Goal: Information Seeking & Learning: Learn about a topic

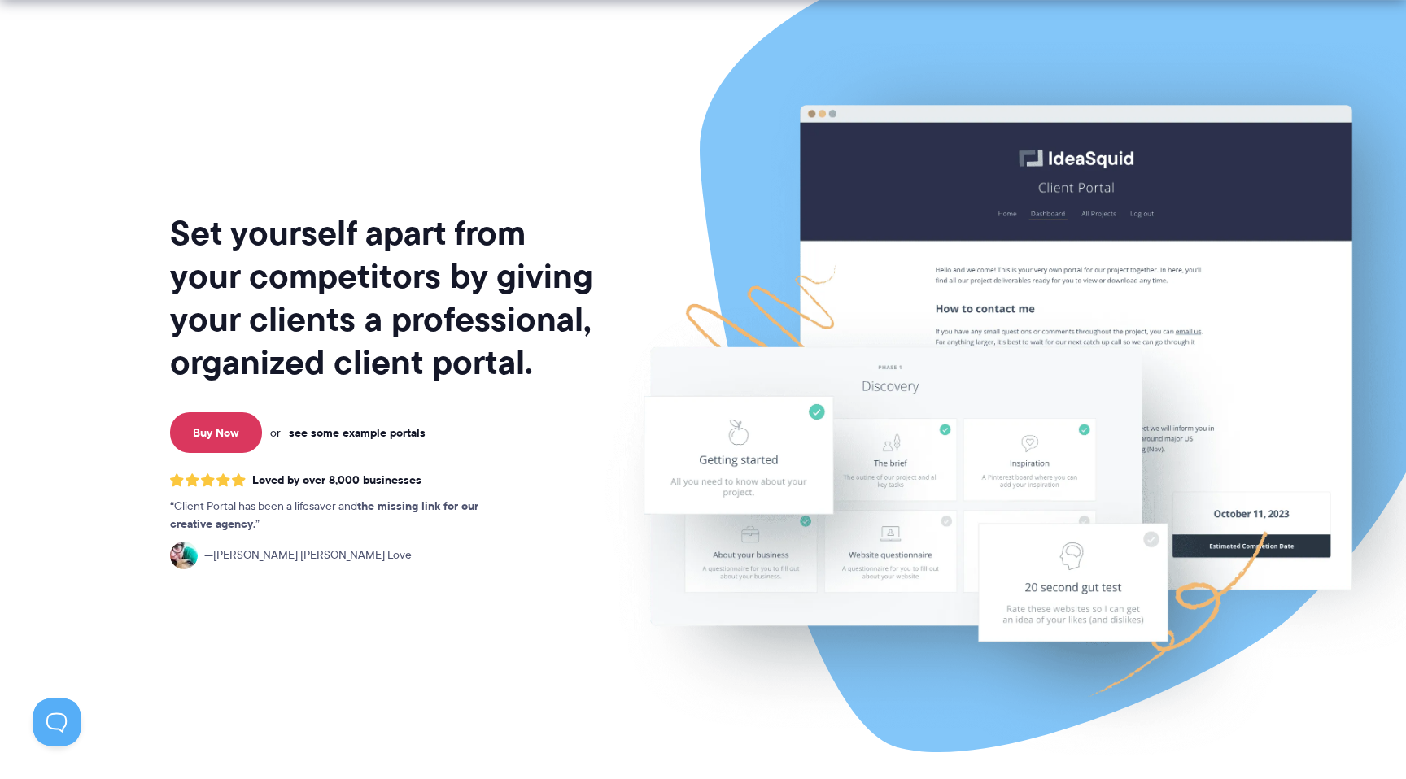
click at [349, 431] on link "see some example portals" at bounding box center [357, 432] width 137 height 15
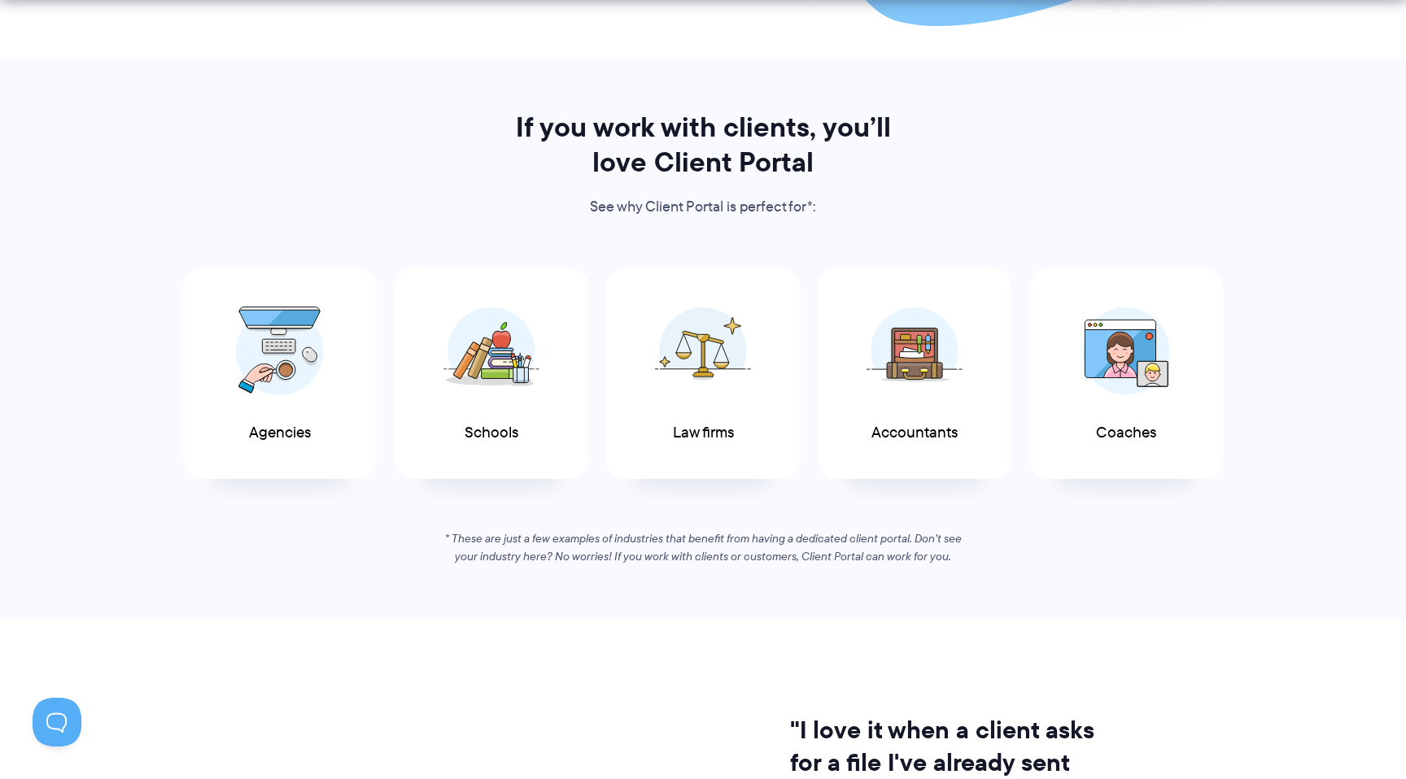
scroll to position [750, 0]
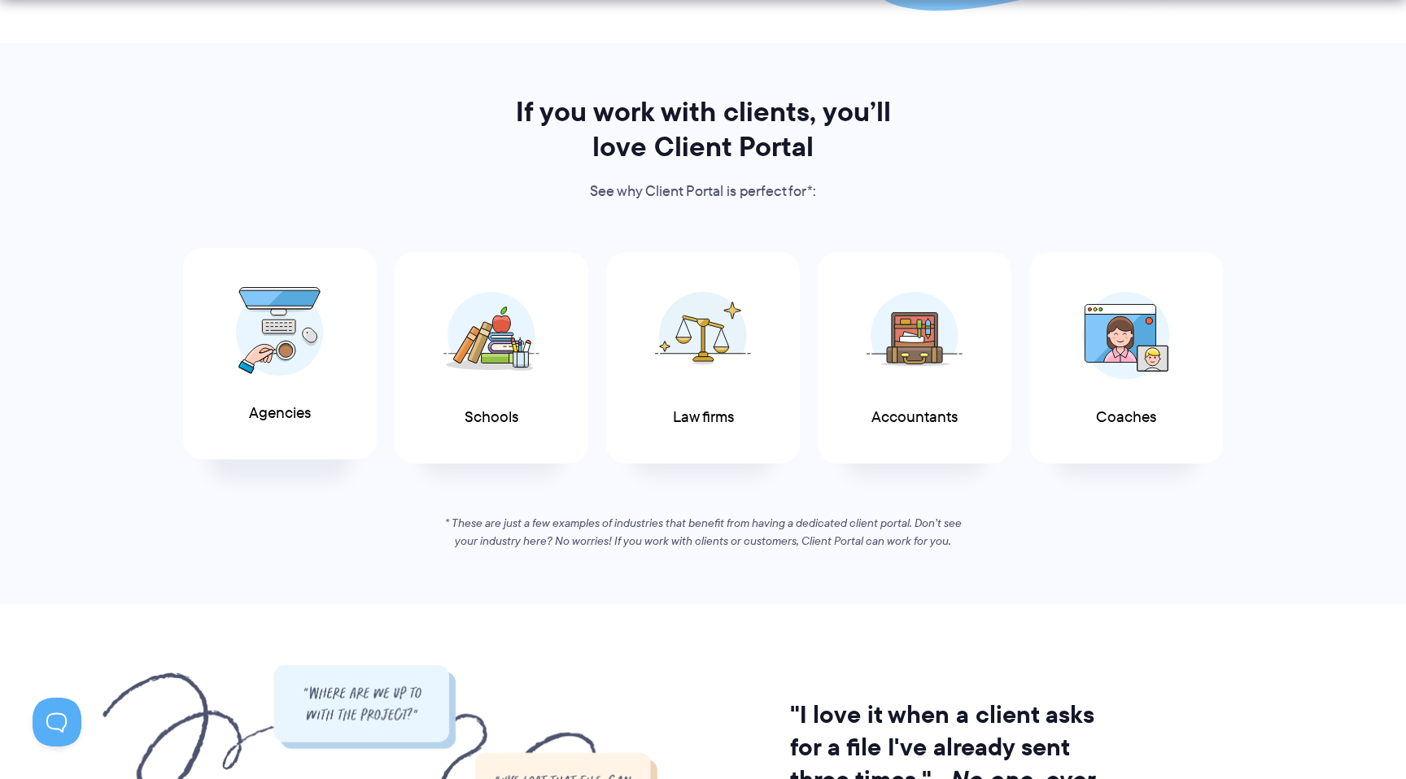
click at [284, 348] on img at bounding box center [280, 331] width 88 height 89
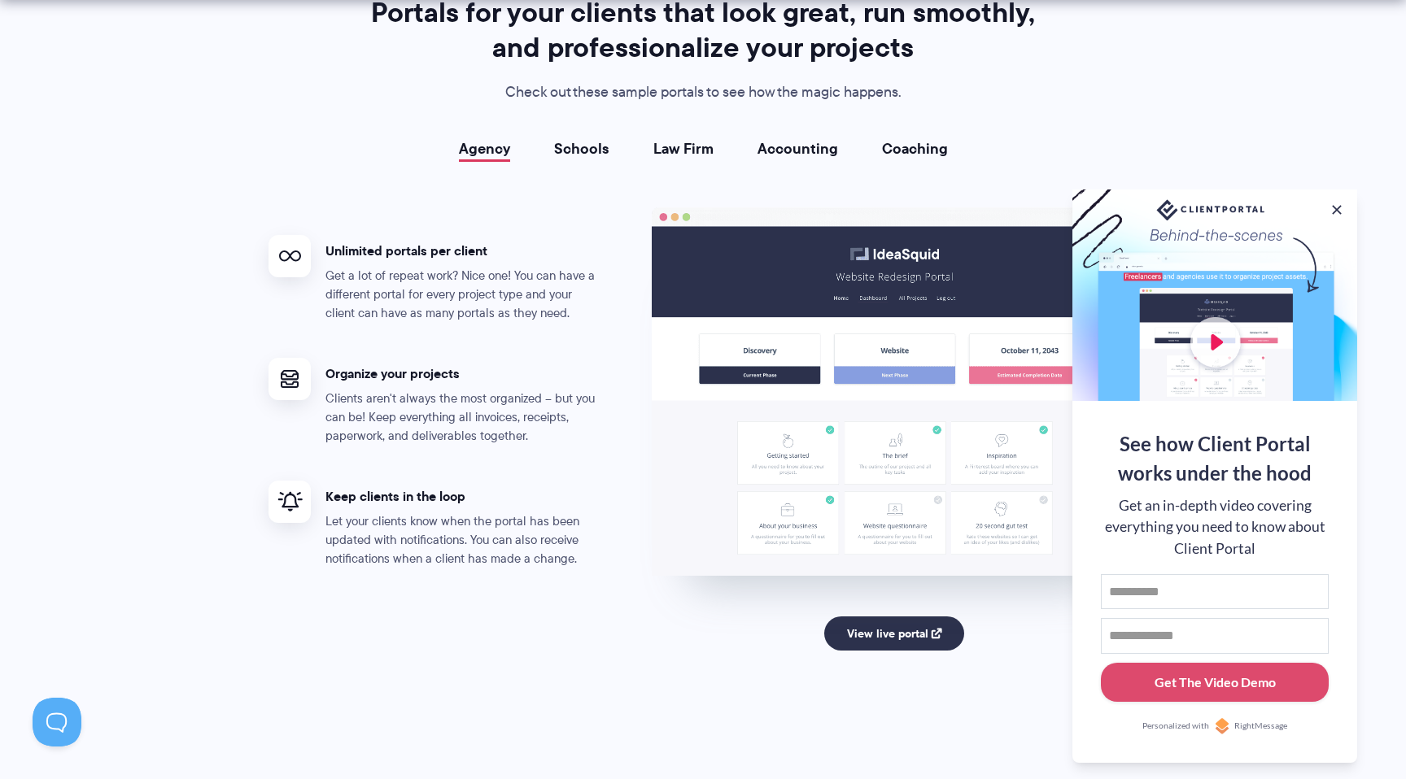
scroll to position [2952, 0]
click at [875, 635] on link "View live portal" at bounding box center [894, 633] width 141 height 34
click at [584, 143] on link "Schools" at bounding box center [581, 148] width 55 height 16
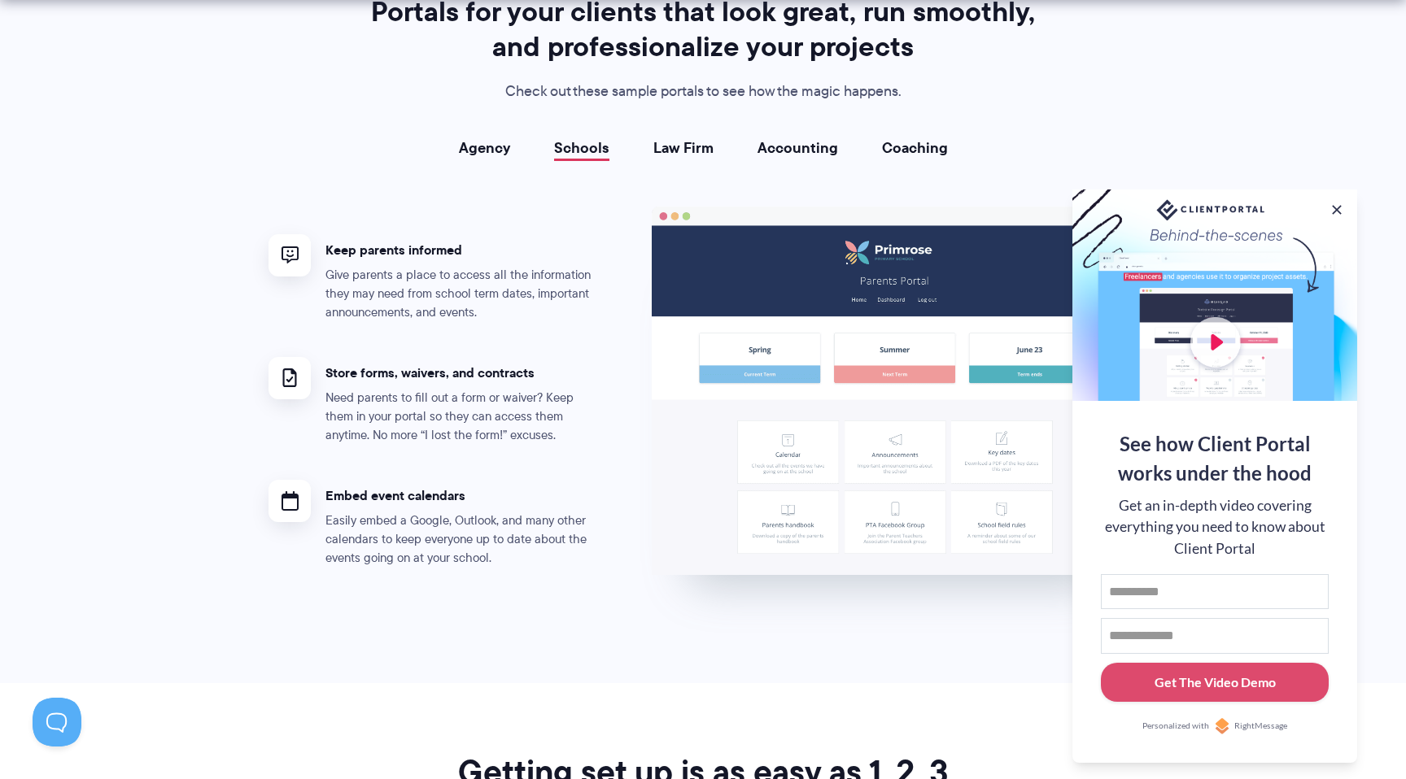
click at [694, 141] on link "Law Firm" at bounding box center [683, 148] width 60 height 16
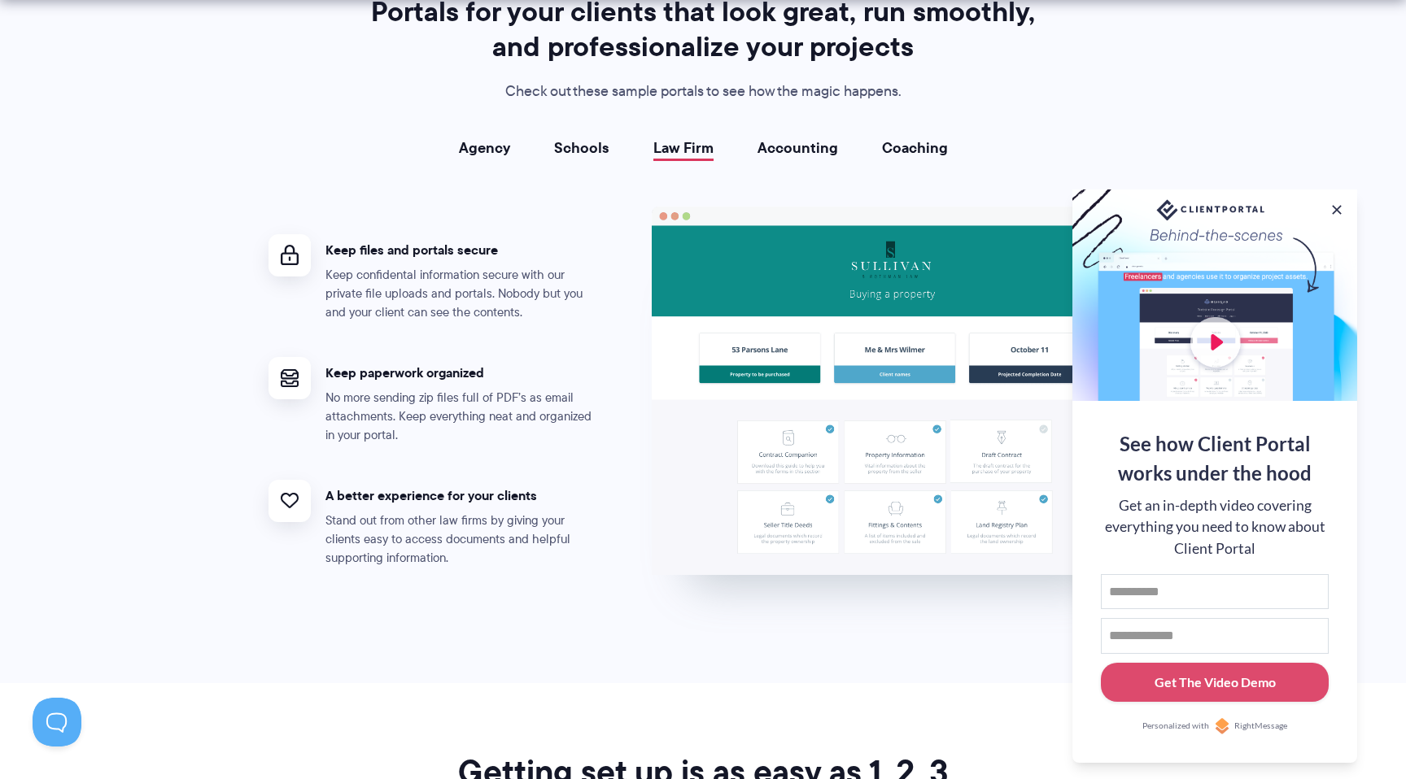
click at [795, 145] on link "Accounting" at bounding box center [797, 148] width 81 height 16
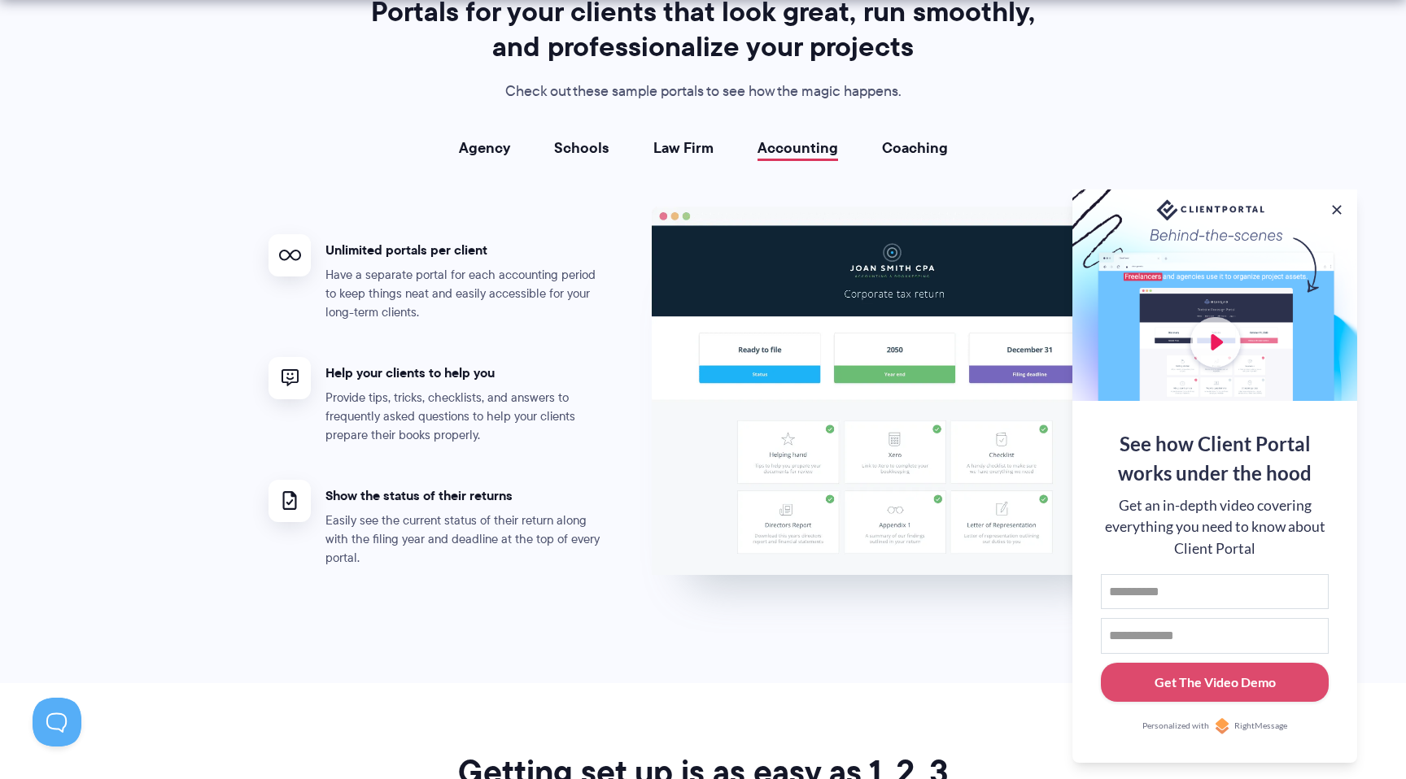
click at [929, 147] on link "Coaching" at bounding box center [915, 148] width 66 height 16
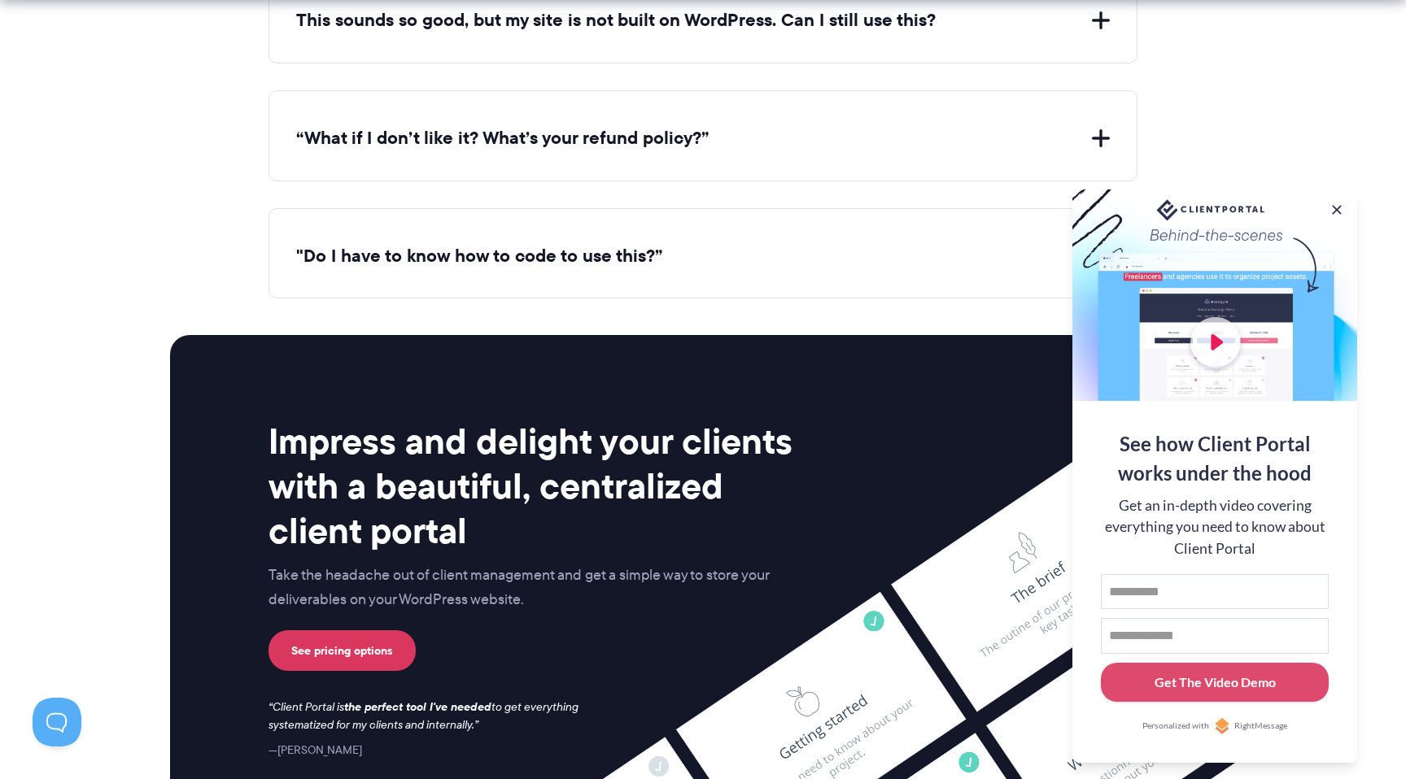
scroll to position [6578, 0]
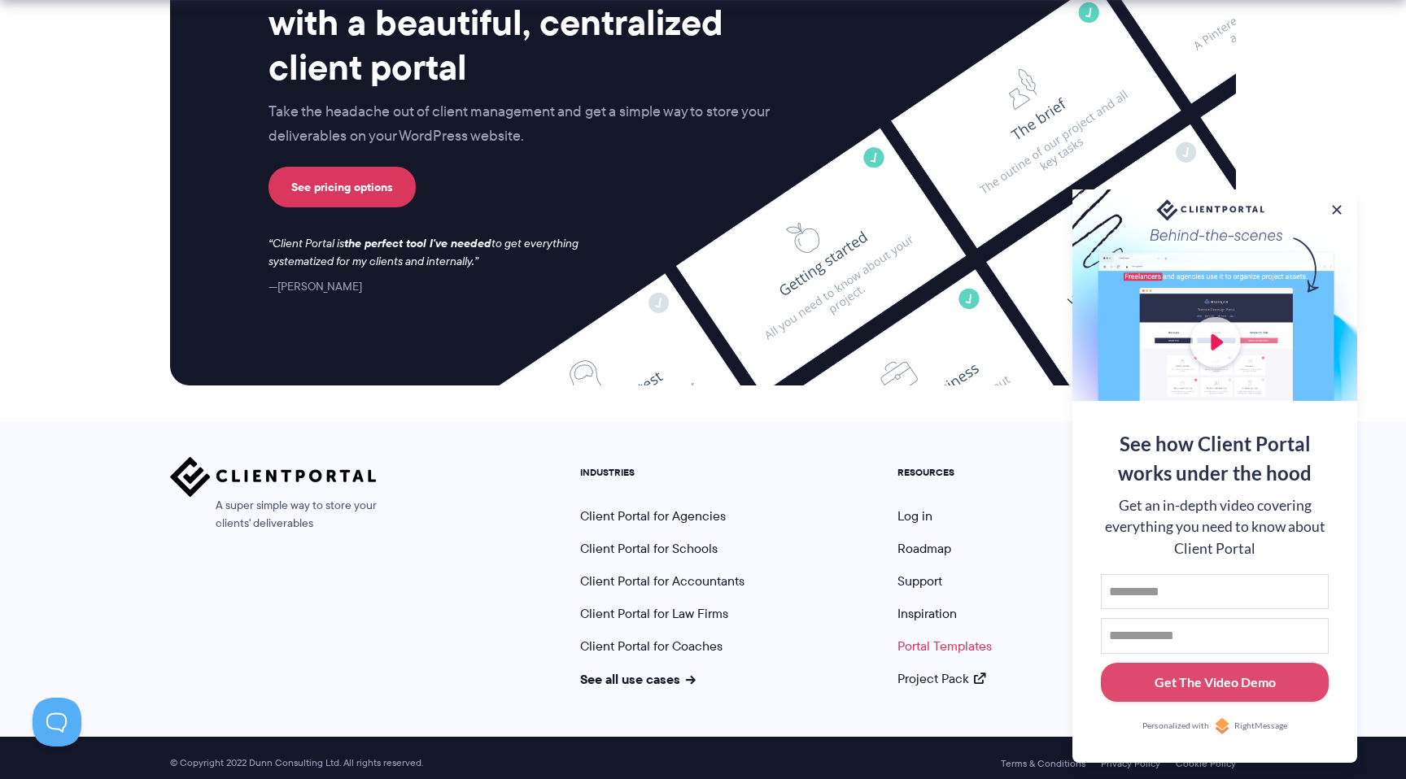
click at [918, 637] on link "Portal Templates" at bounding box center [944, 646] width 94 height 19
click at [926, 670] on link "Project Pack" at bounding box center [941, 679] width 88 height 19
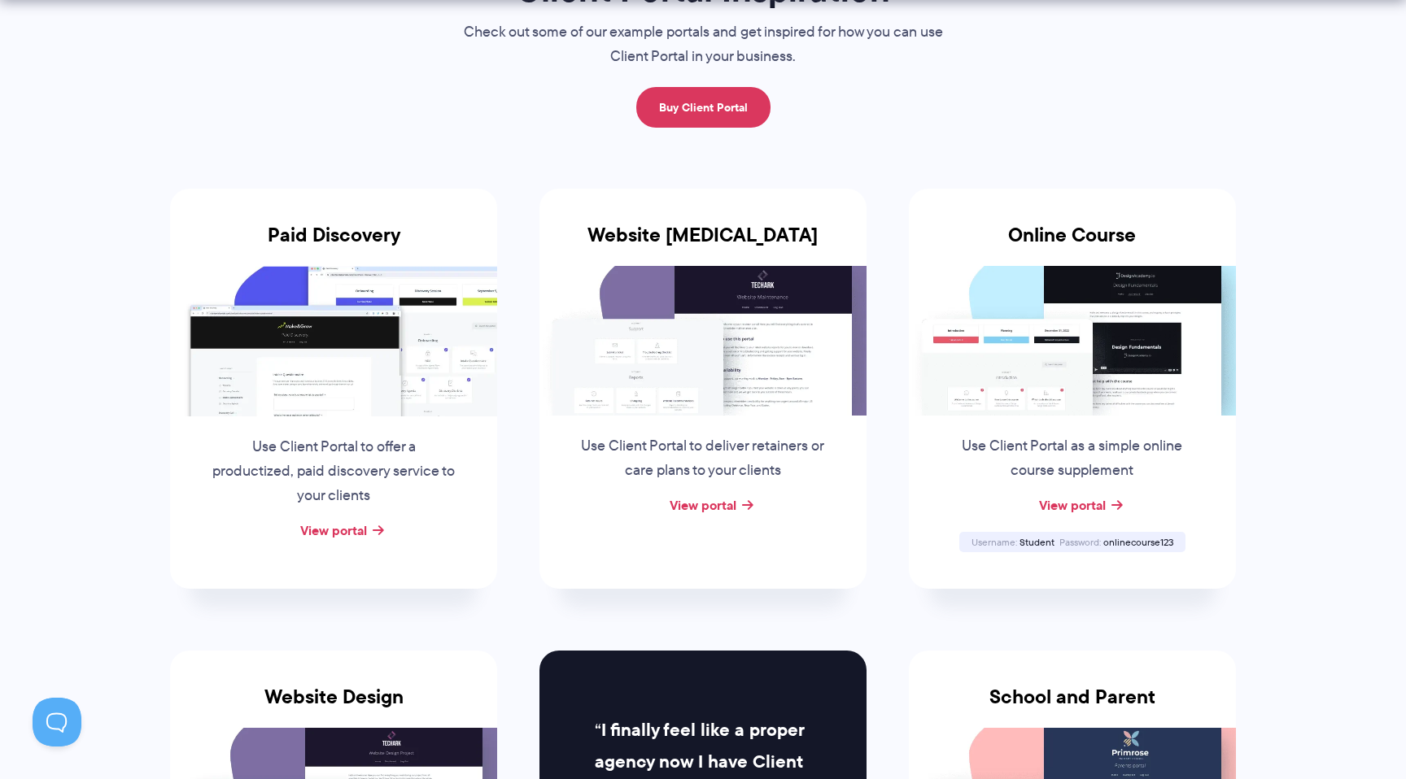
scroll to position [190, 0]
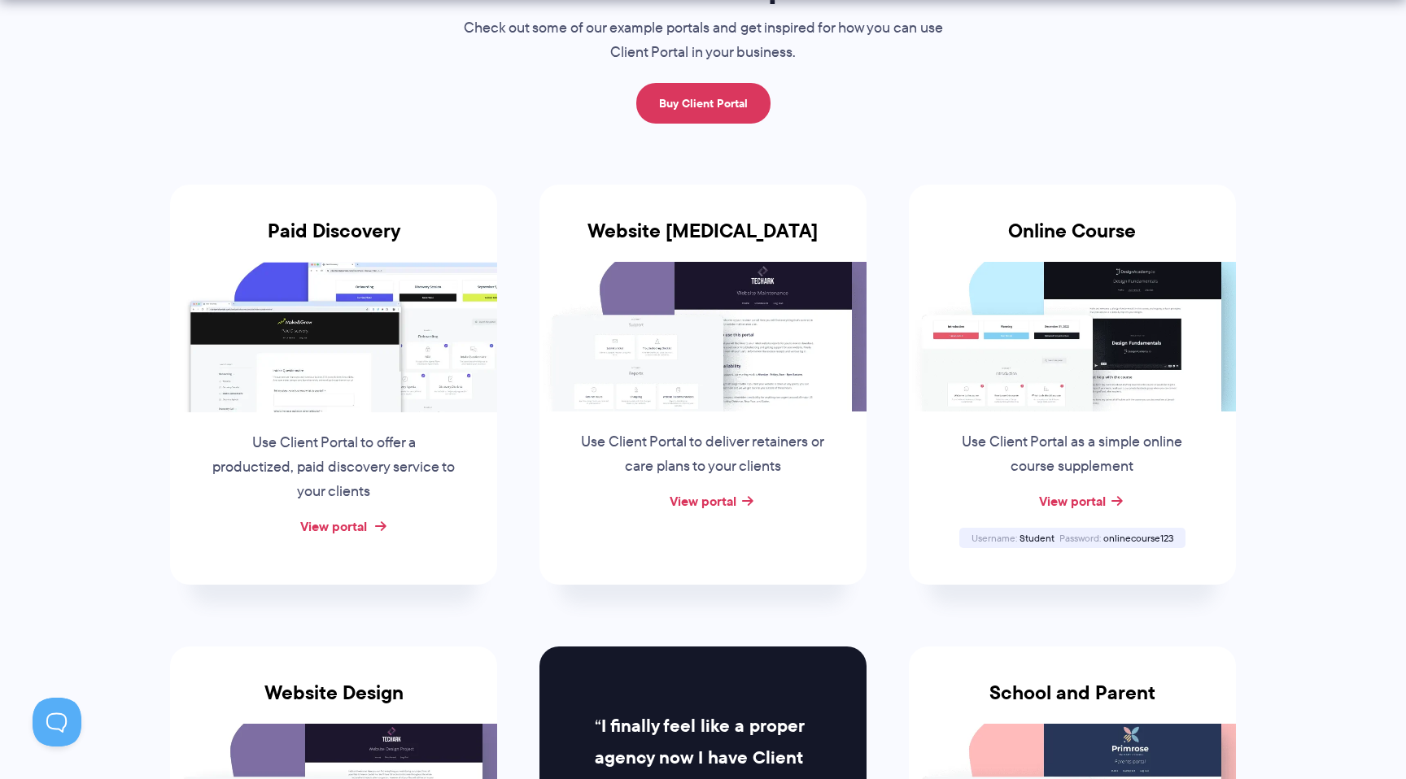
click at [331, 520] on link "View portal" at bounding box center [333, 527] width 67 height 20
drag, startPoint x: 716, startPoint y: 500, endPoint x: 685, endPoint y: 492, distance: 32.0
click at [715, 500] on link "View portal" at bounding box center [703, 501] width 67 height 20
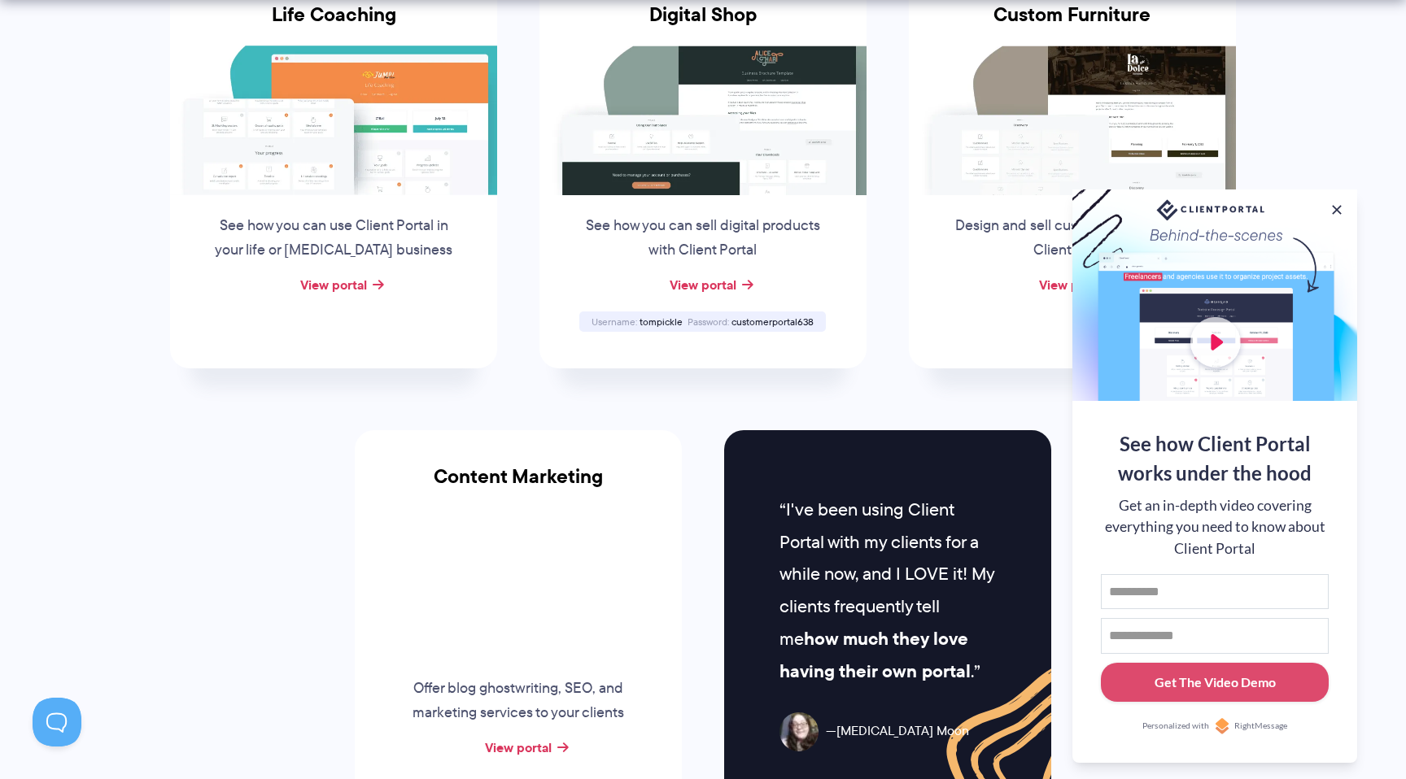
scroll to position [1250, 0]
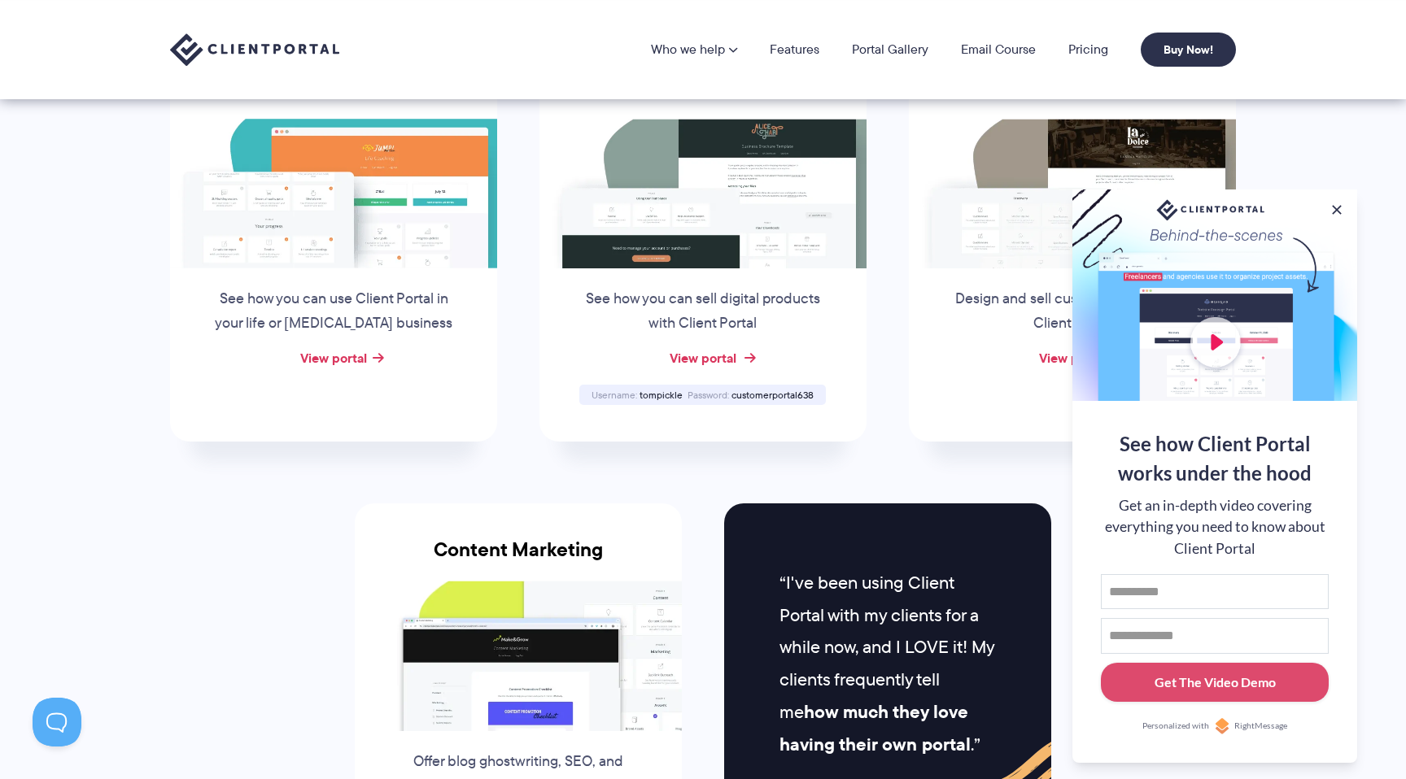
click at [707, 354] on link "View portal" at bounding box center [703, 358] width 67 height 20
click at [650, 391] on span "tompickle" at bounding box center [660, 395] width 43 height 14
click at [660, 394] on span "tompickle" at bounding box center [660, 395] width 43 height 14
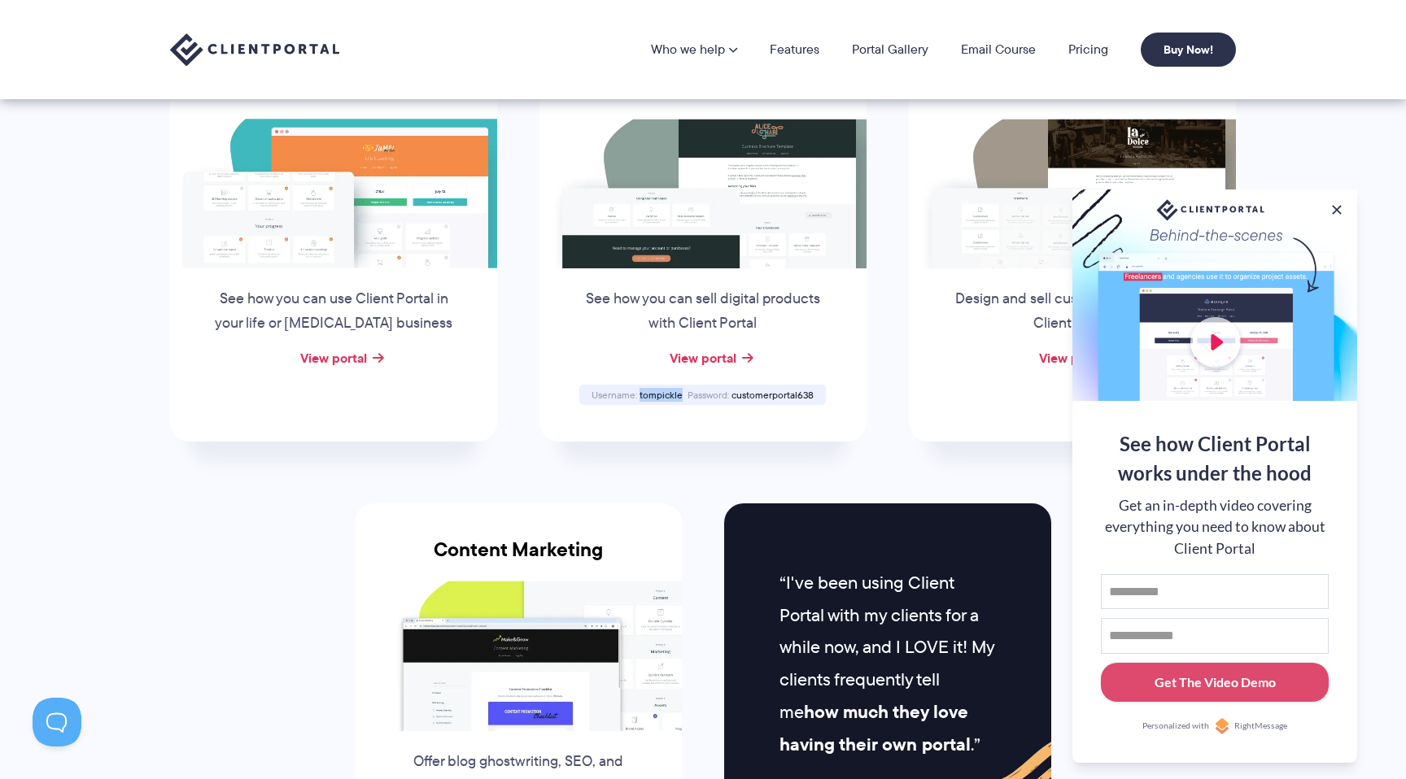
copy span "tompickle"
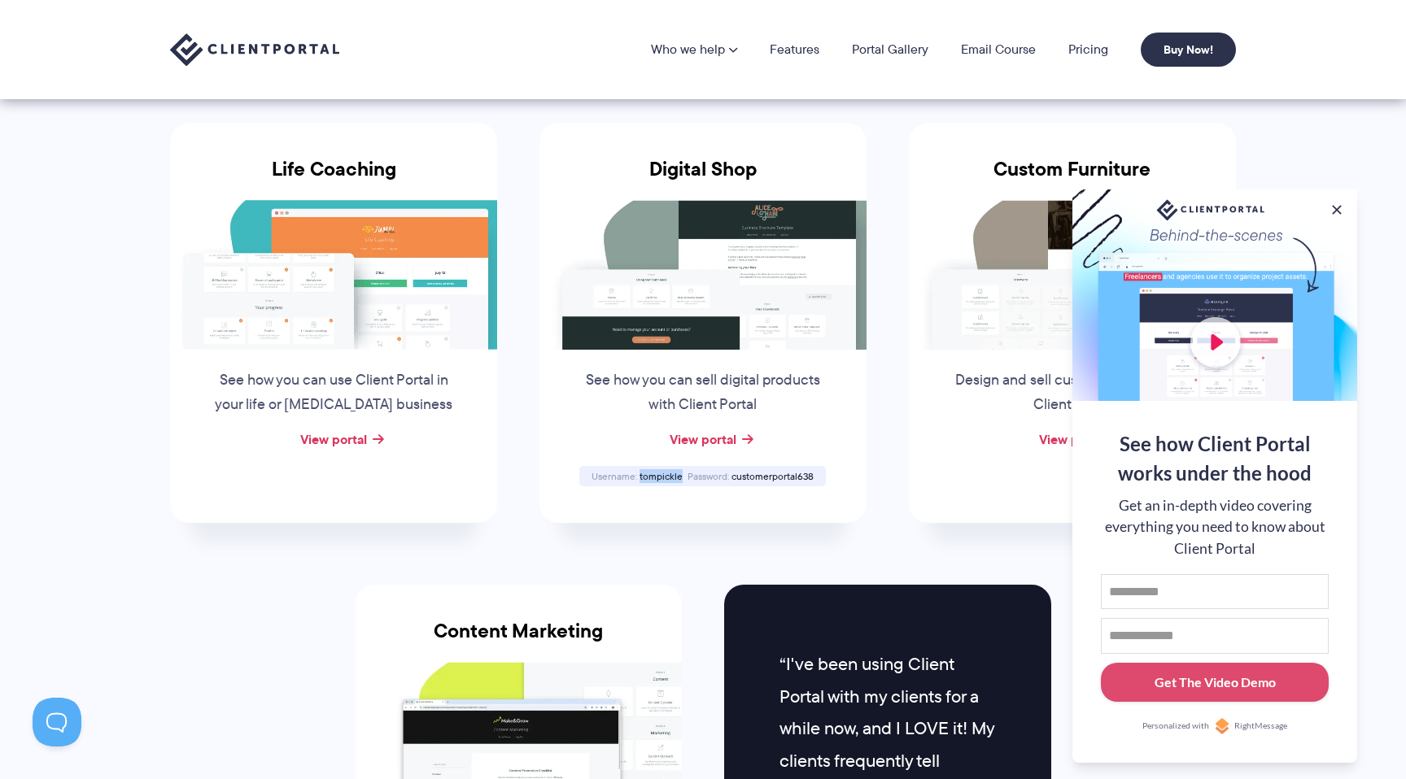
scroll to position [1133, 0]
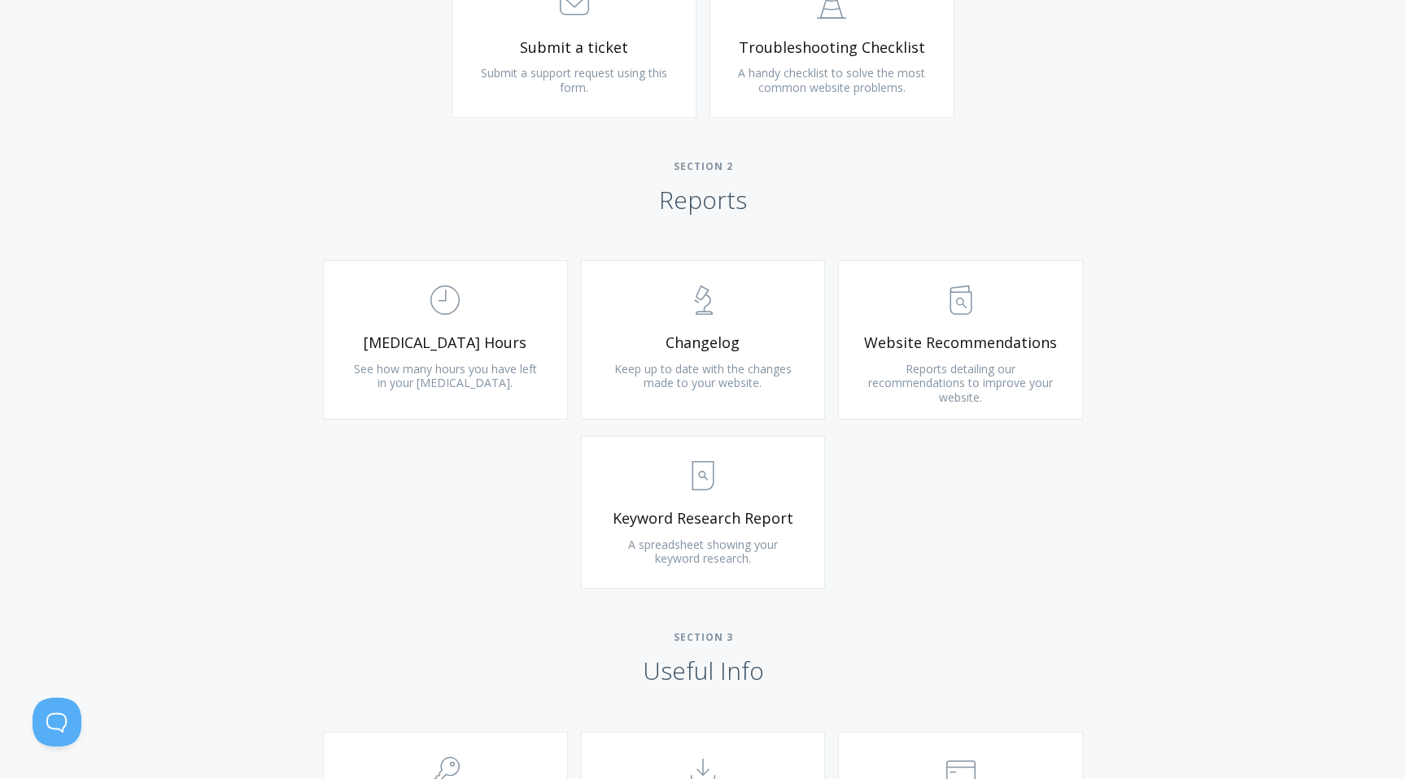
scroll to position [950, 0]
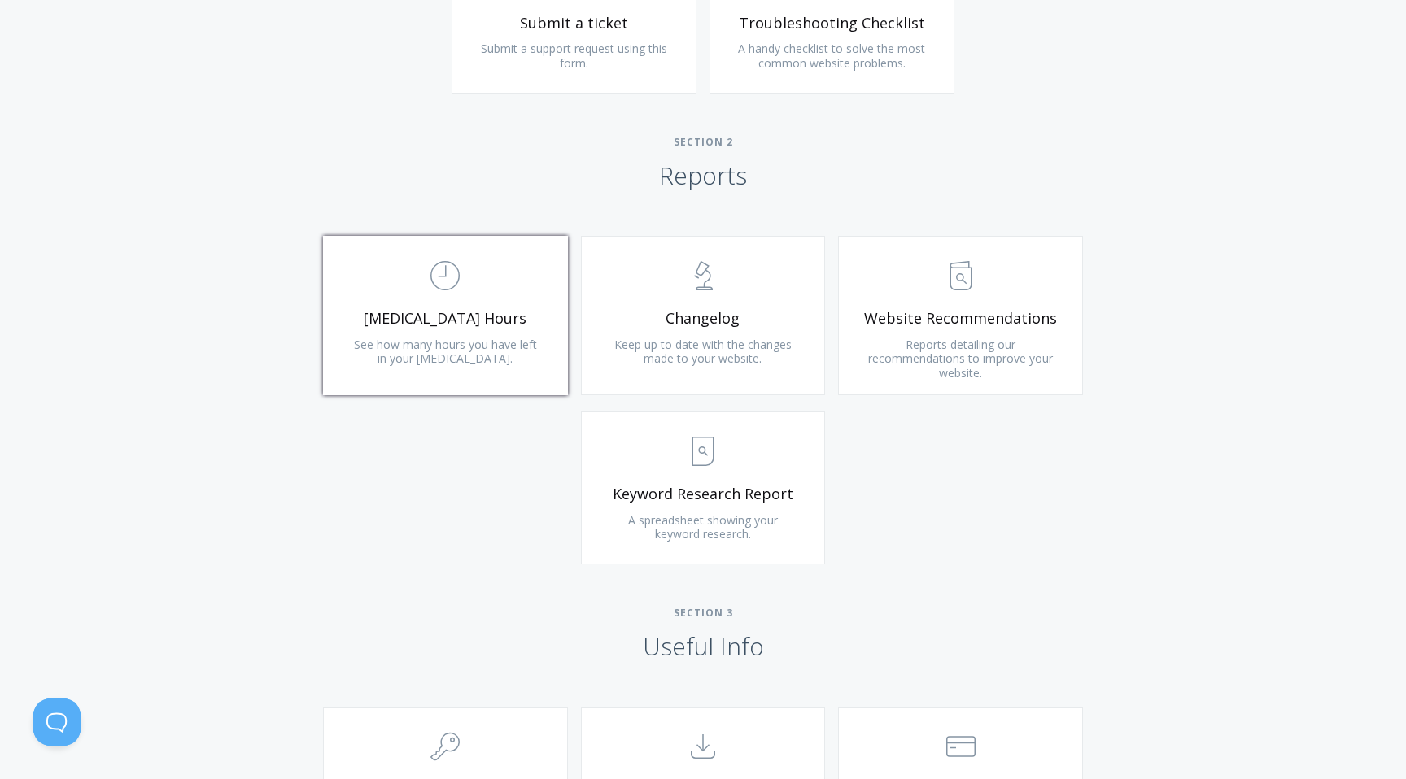
click at [481, 325] on span "[MEDICAL_DATA] Hours" at bounding box center [445, 318] width 194 height 19
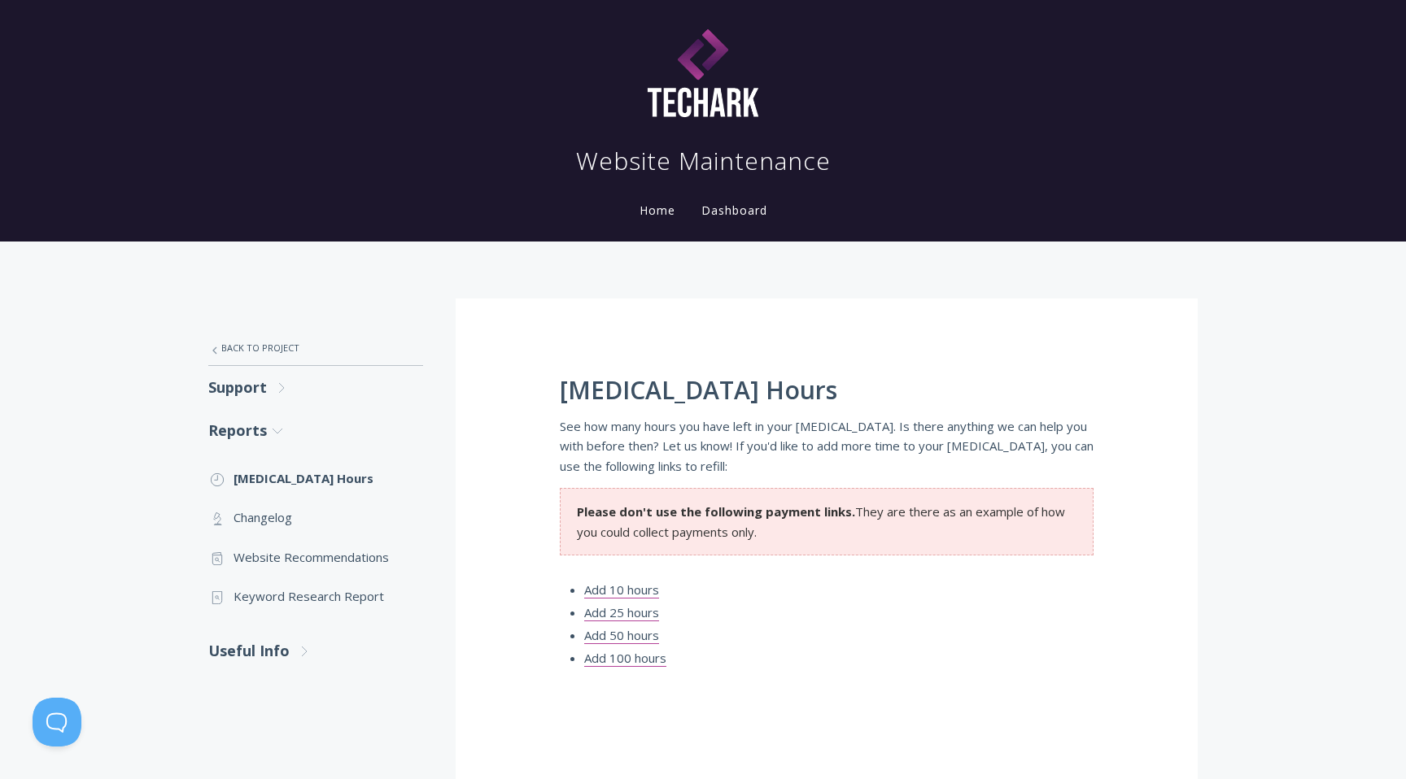
click at [656, 212] on link "Home" at bounding box center [657, 210] width 42 height 15
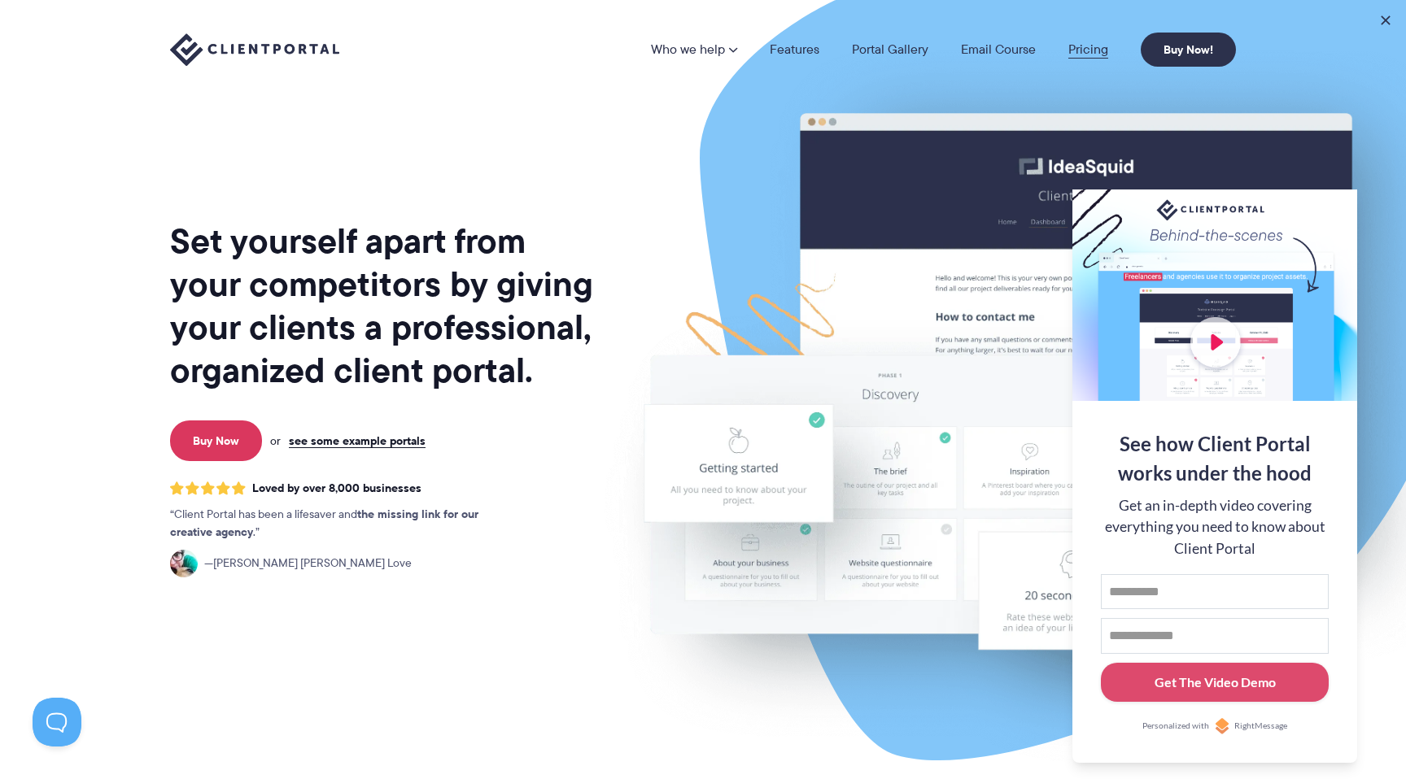
click at [1072, 47] on link "Pricing" at bounding box center [1088, 49] width 40 height 13
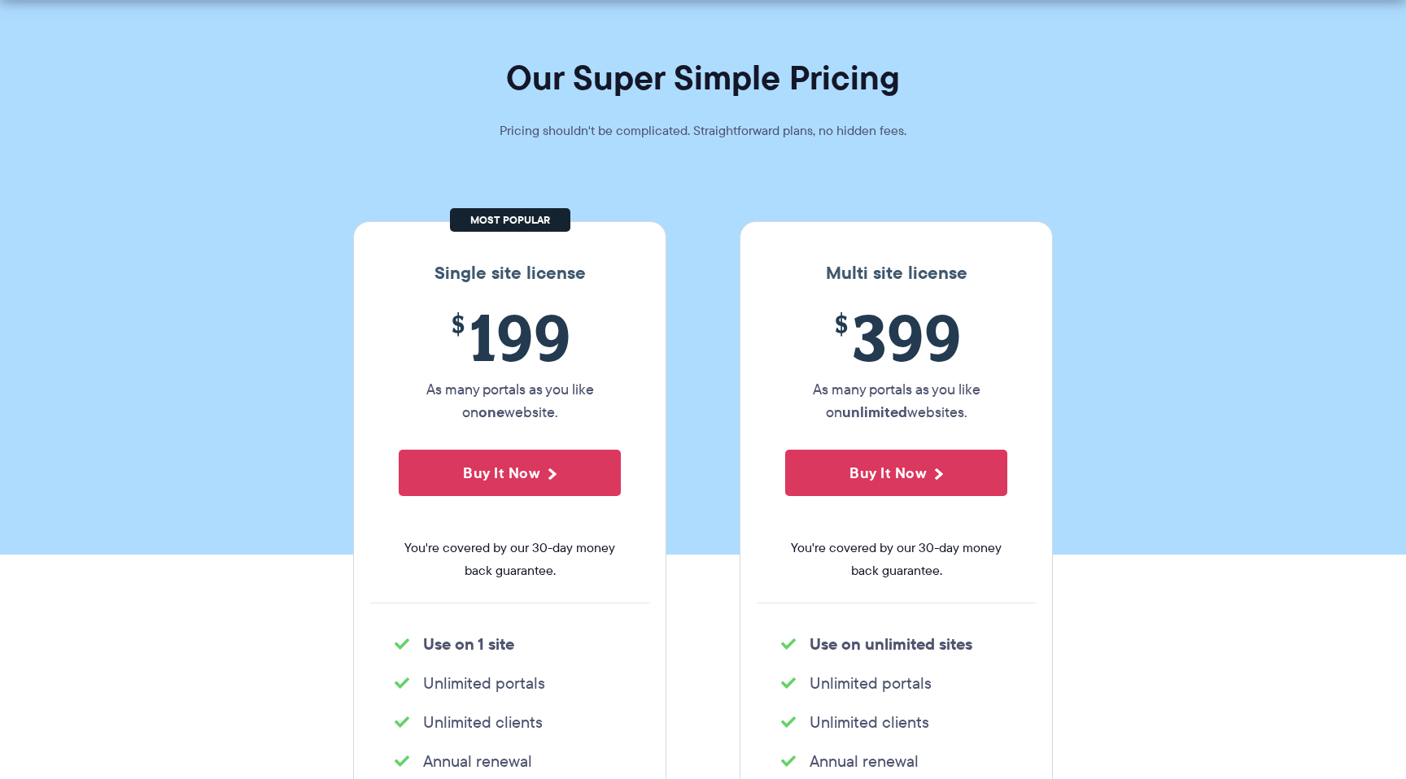
scroll to position [86, 0]
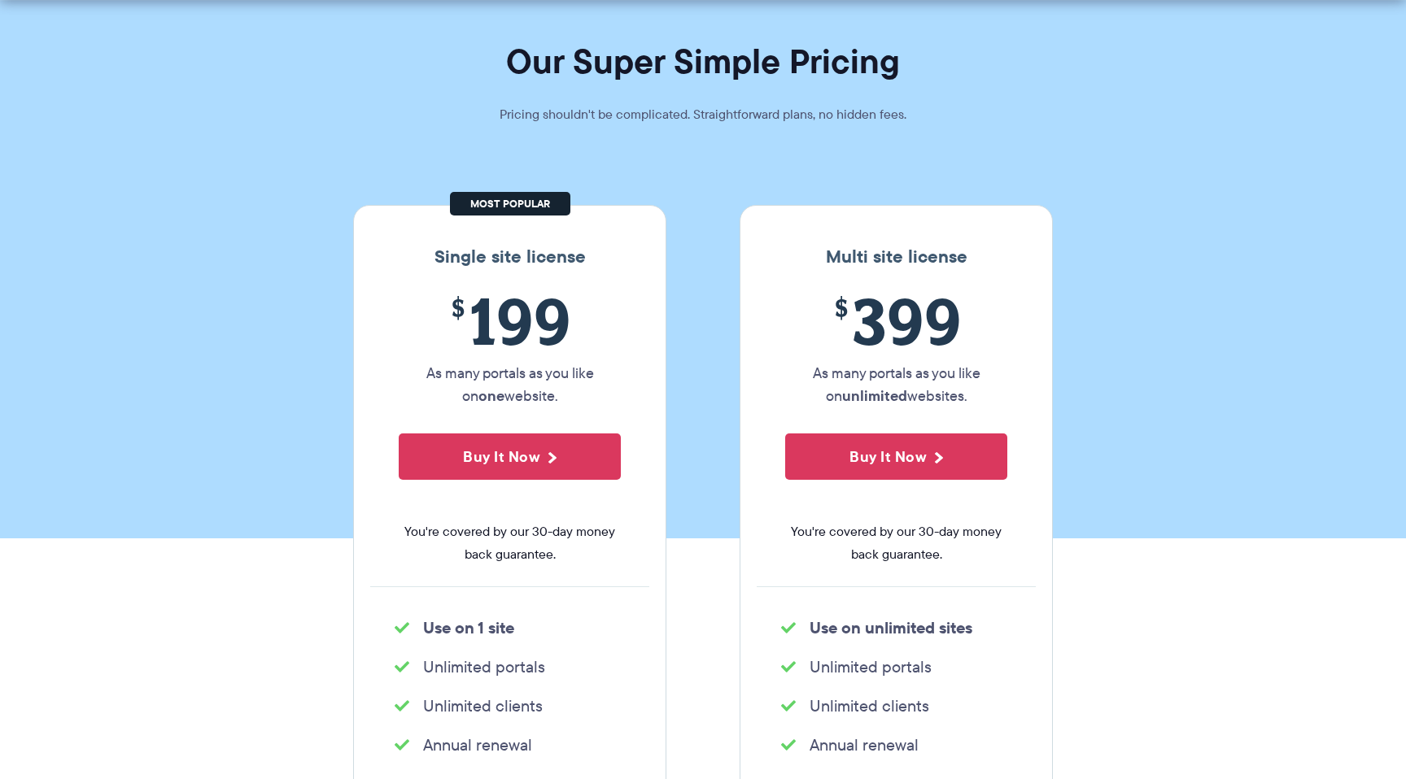
drag, startPoint x: 422, startPoint y: 377, endPoint x: 567, endPoint y: 401, distance: 146.7
click at [602, 407] on p "As many portals as you like on one website." at bounding box center [510, 385] width 222 height 46
click at [567, 401] on p "As many portals as you like on one website." at bounding box center [510, 385] width 222 height 46
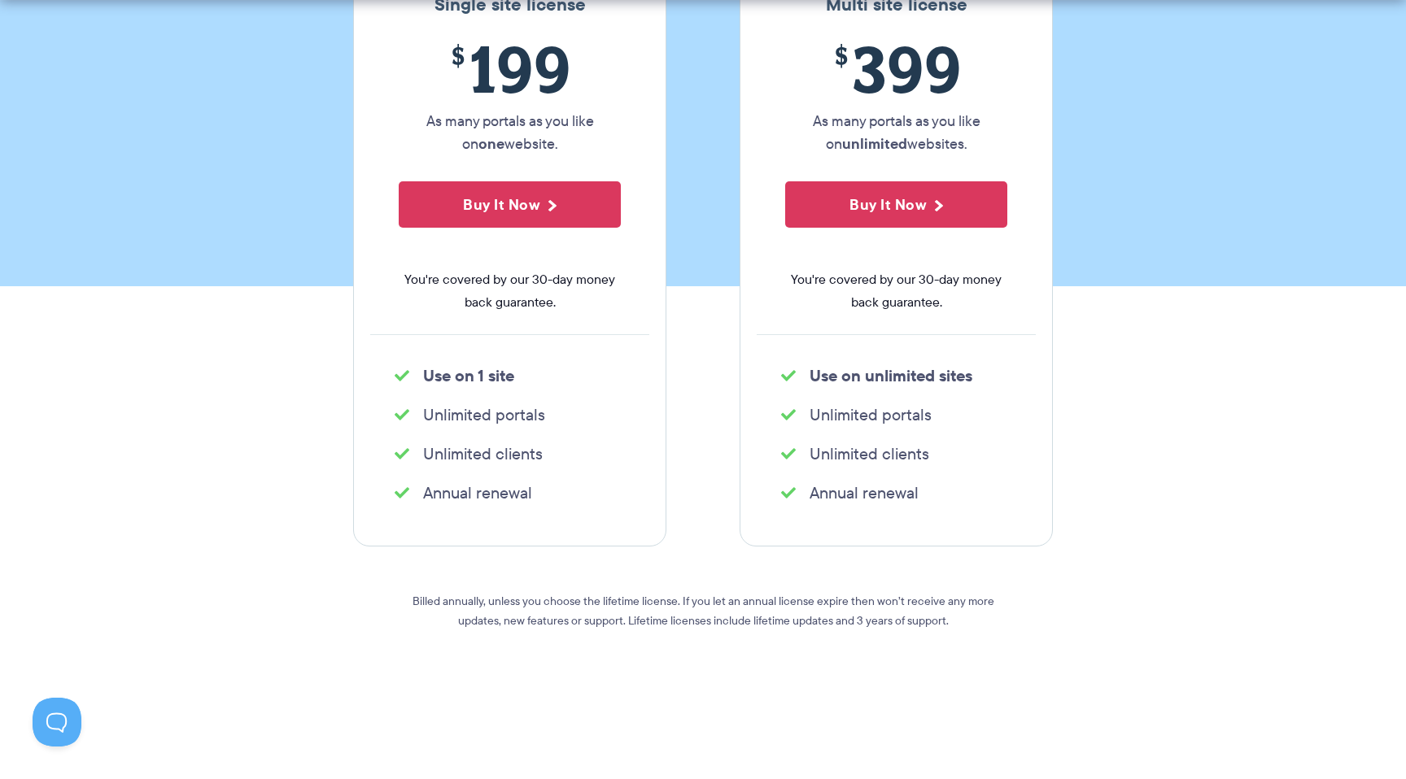
scroll to position [340, 0]
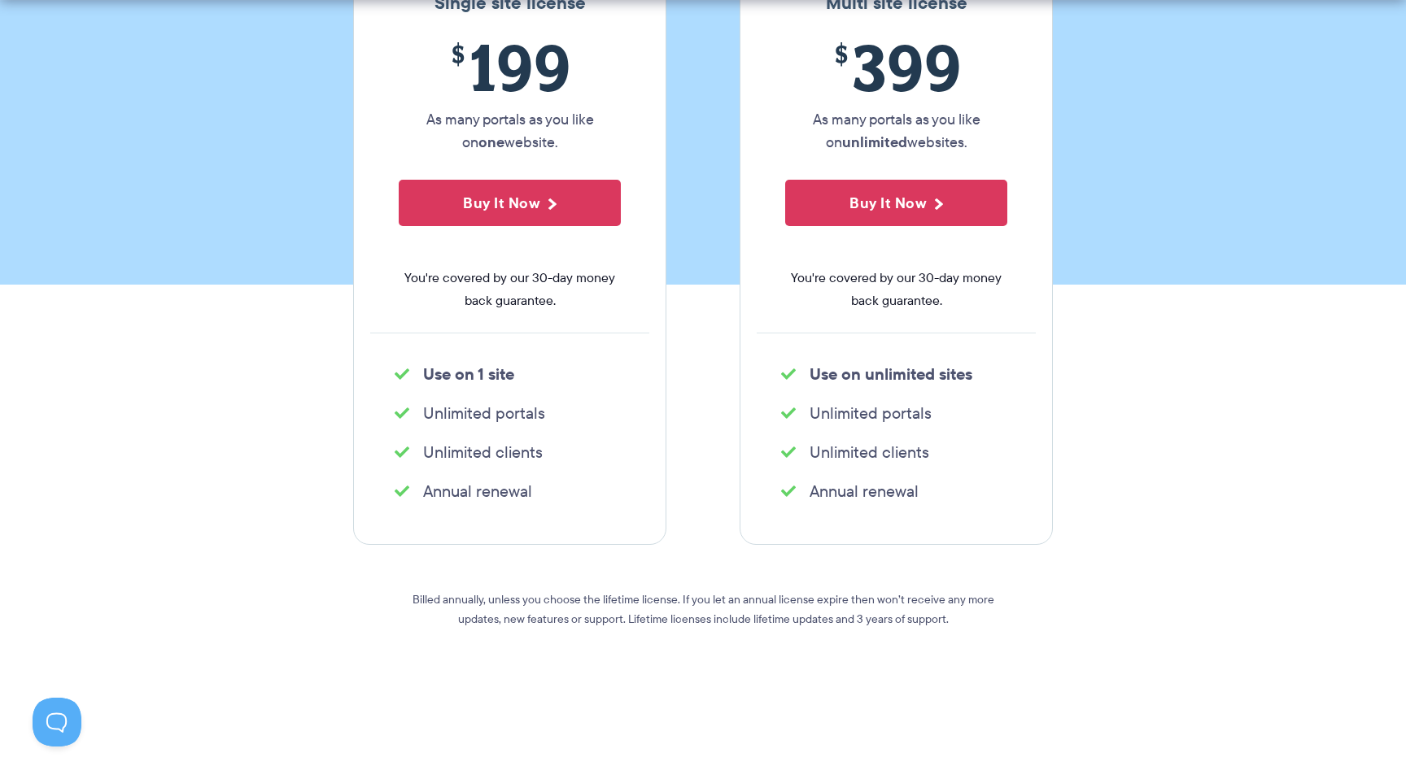
drag, startPoint x: 432, startPoint y: 491, endPoint x: 626, endPoint y: 483, distance: 194.6
click at [626, 483] on ul "Annual renewal" at bounding box center [509, 491] width 279 height 33
click at [627, 487] on ul "Annual renewal" at bounding box center [509, 491] width 279 height 33
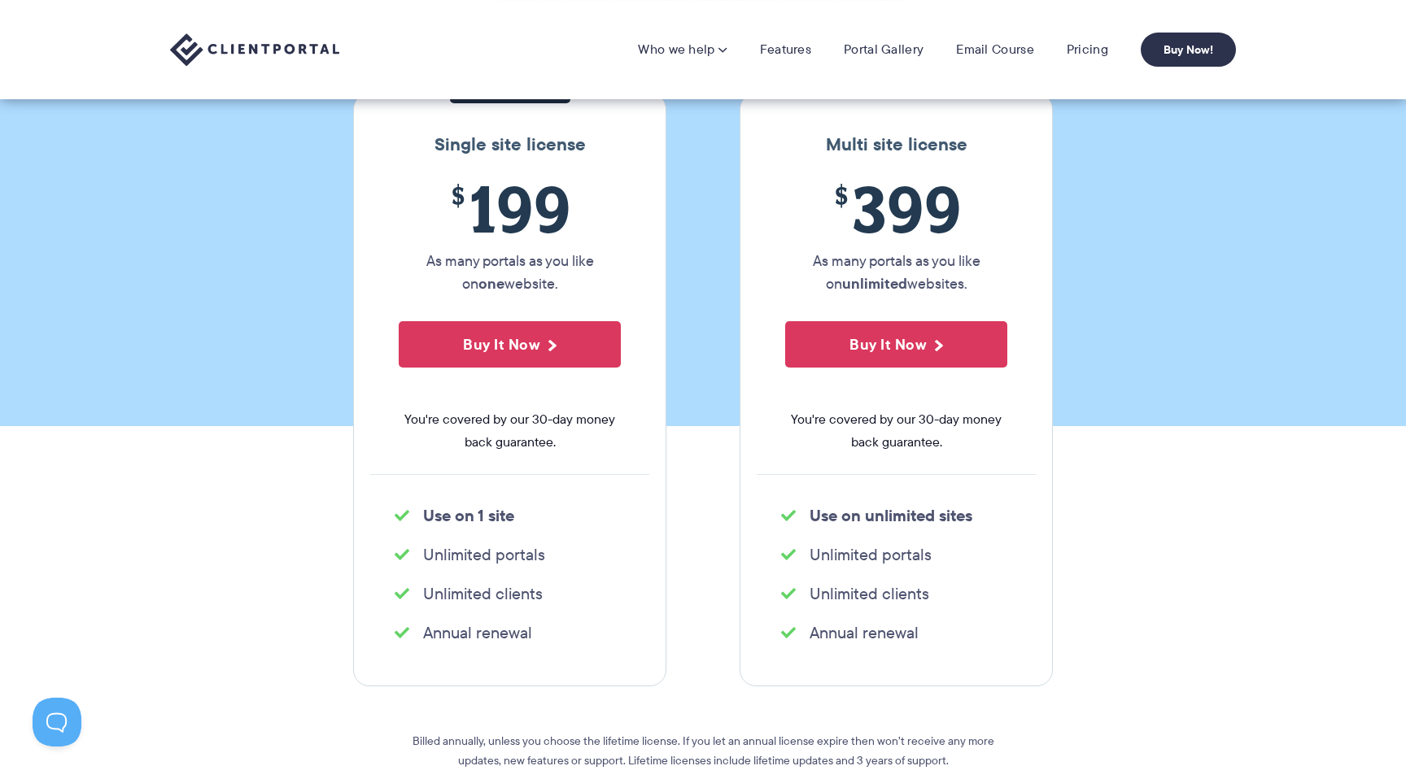
scroll to position [194, 0]
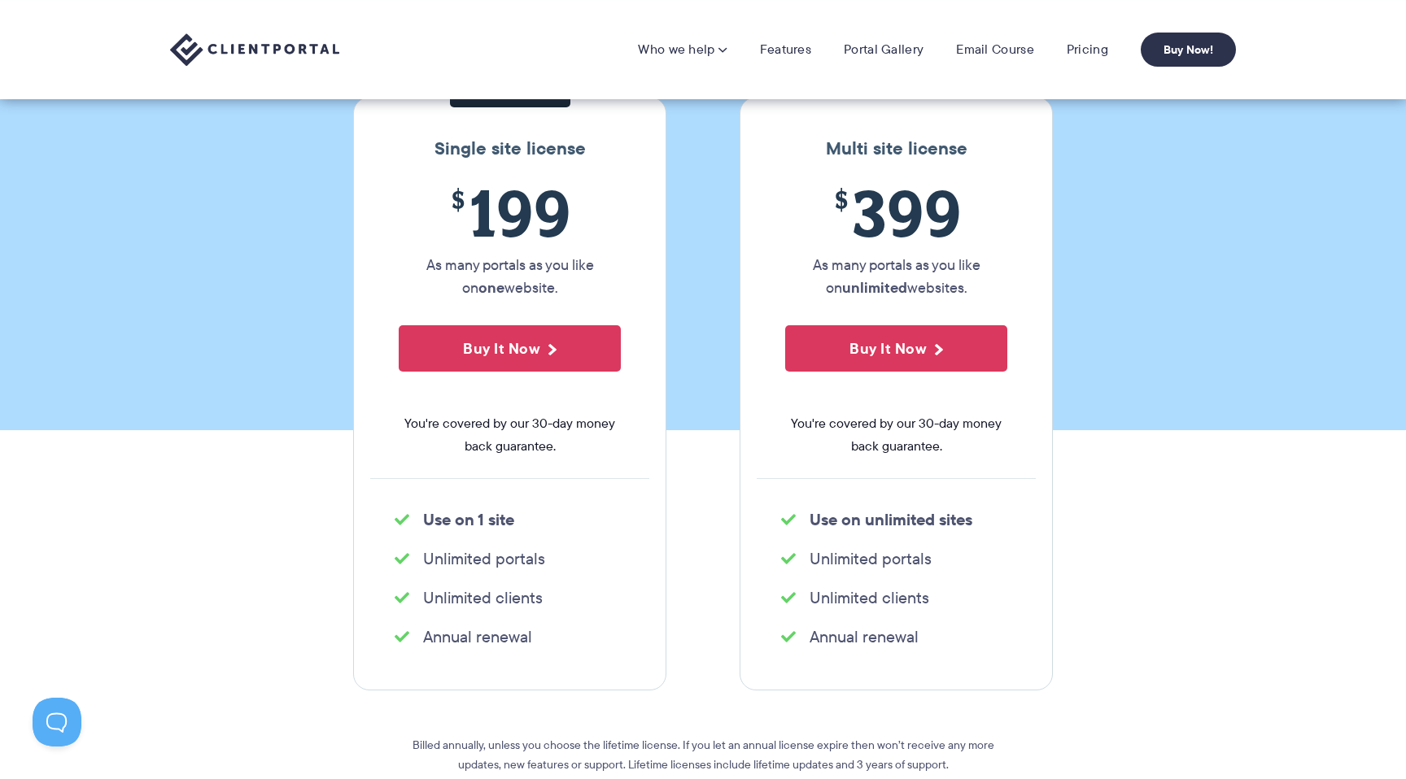
click at [687, 484] on div "Single site license $ 199 As many portals as you like on one website. Buy It No…" at bounding box center [703, 394] width 724 height 594
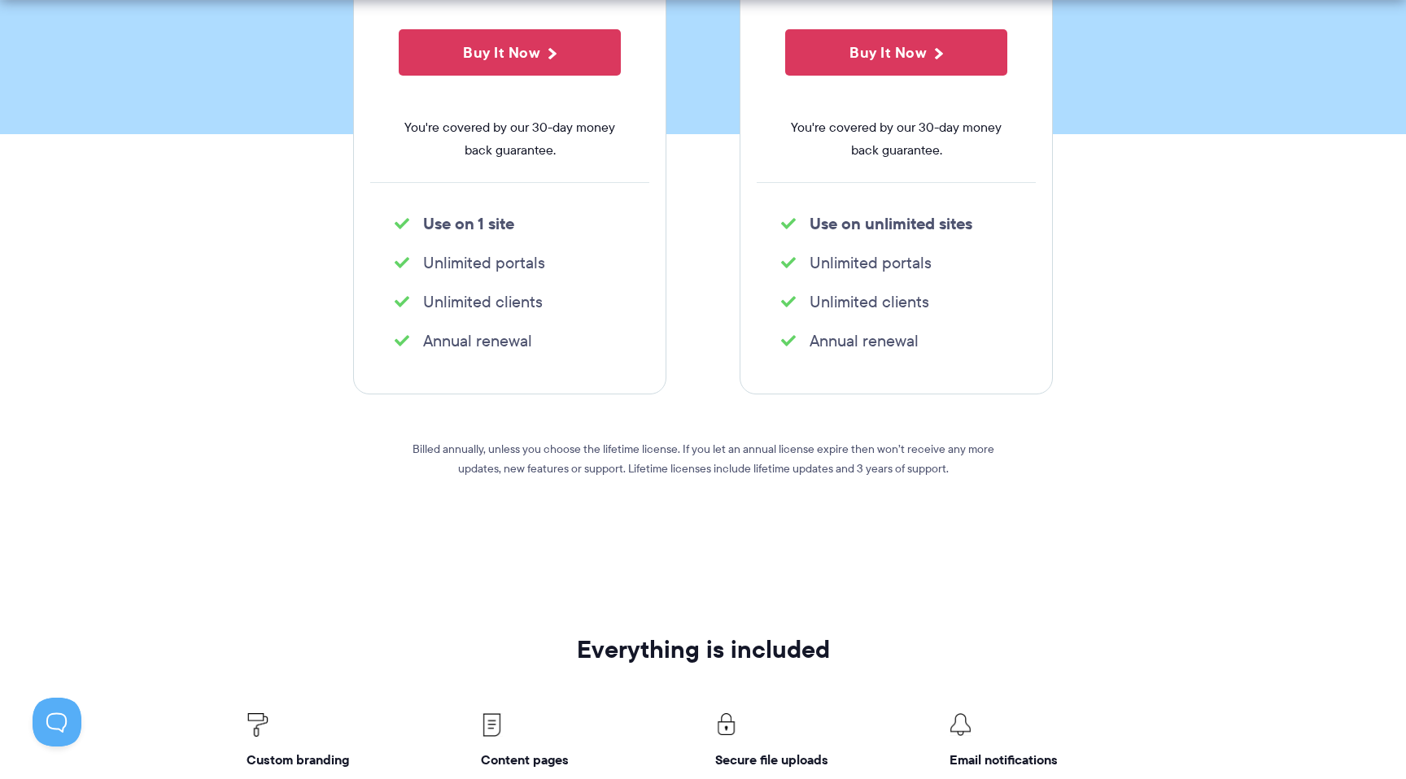
scroll to position [495, 0]
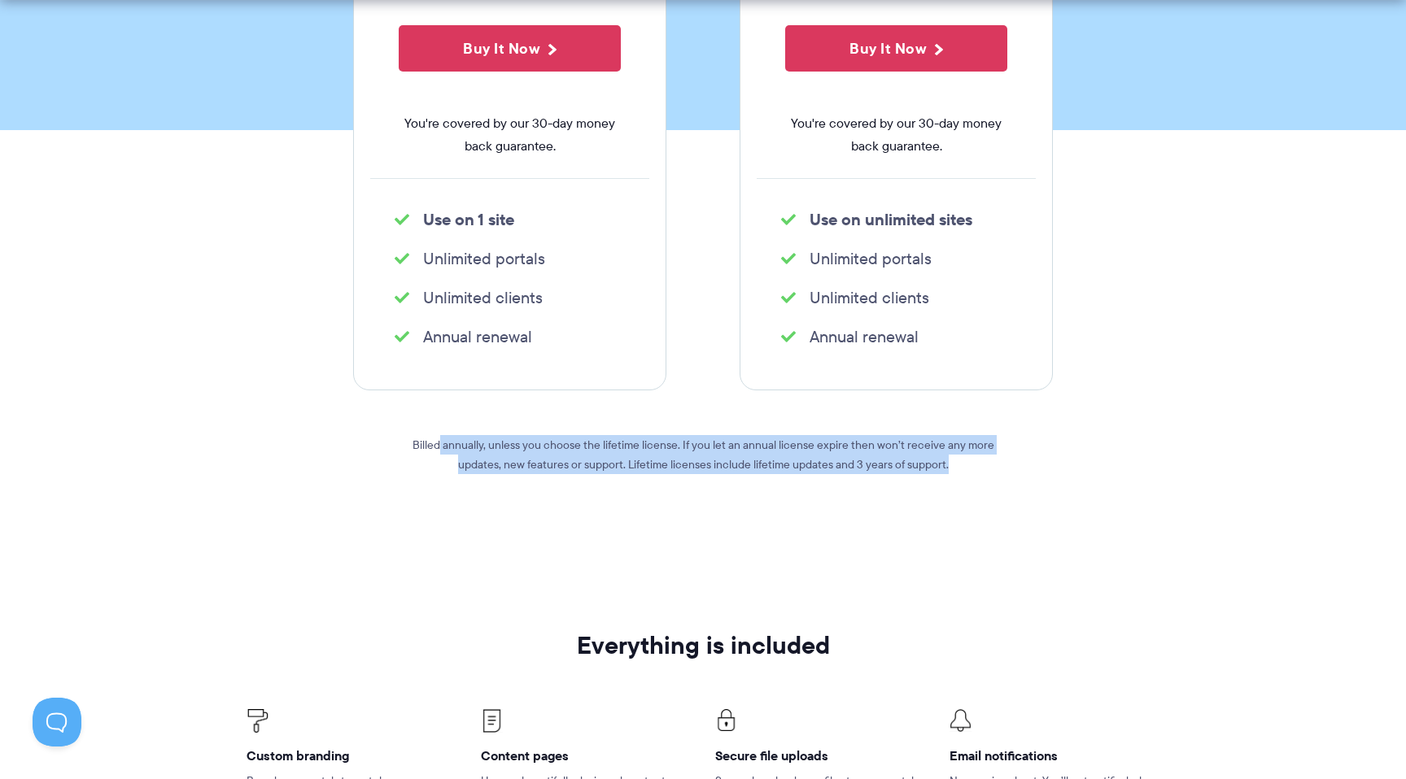
drag, startPoint x: 550, startPoint y: 442, endPoint x: 894, endPoint y: 556, distance: 362.7
click at [895, 556] on div "Billed annually, unless you choose the lifetime license. If you let an annual l…" at bounding box center [703, 483] width 586 height 185
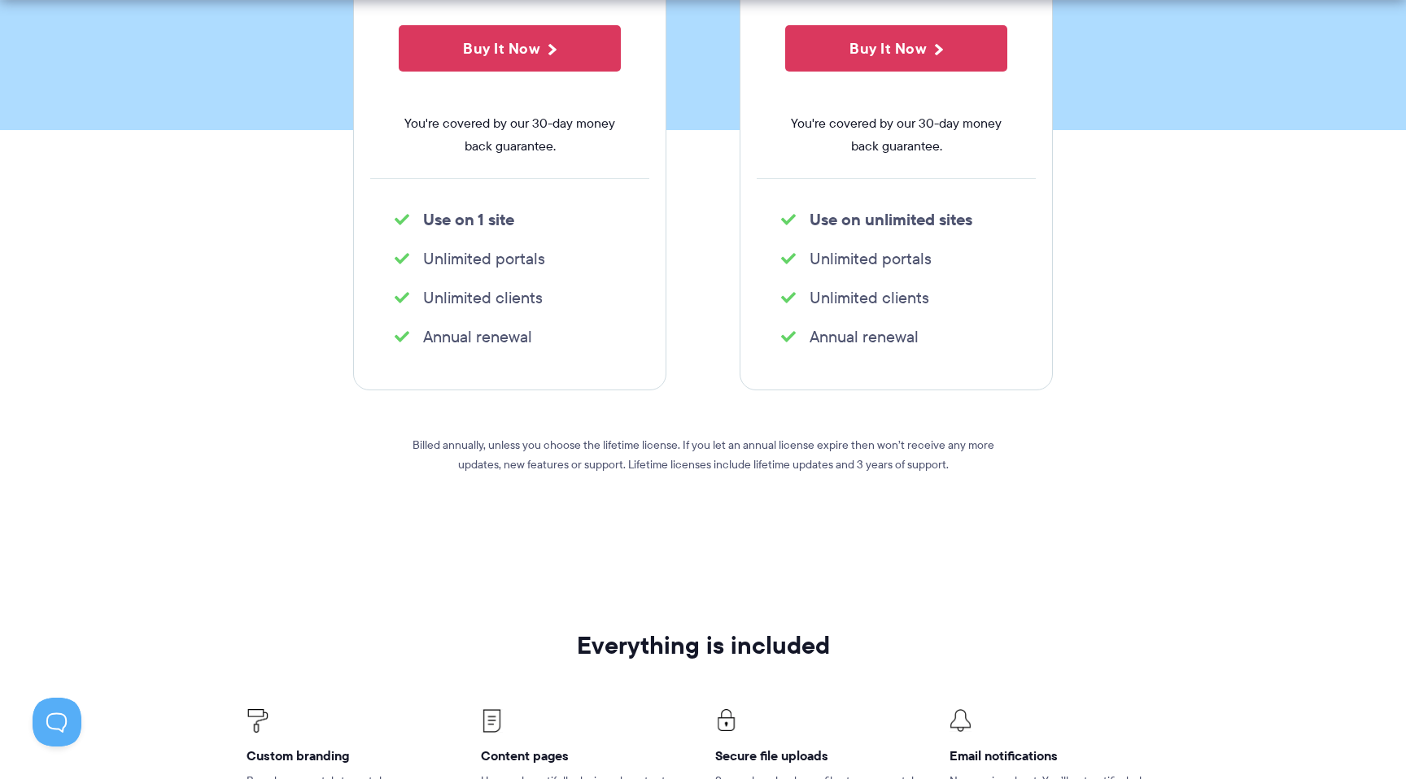
drag, startPoint x: 894, startPoint y: 557, endPoint x: 879, endPoint y: 556, distance: 14.7
click at [887, 556] on div "Billed annually, unless you choose the lifetime license. If you let an annual l…" at bounding box center [703, 483] width 586 height 185
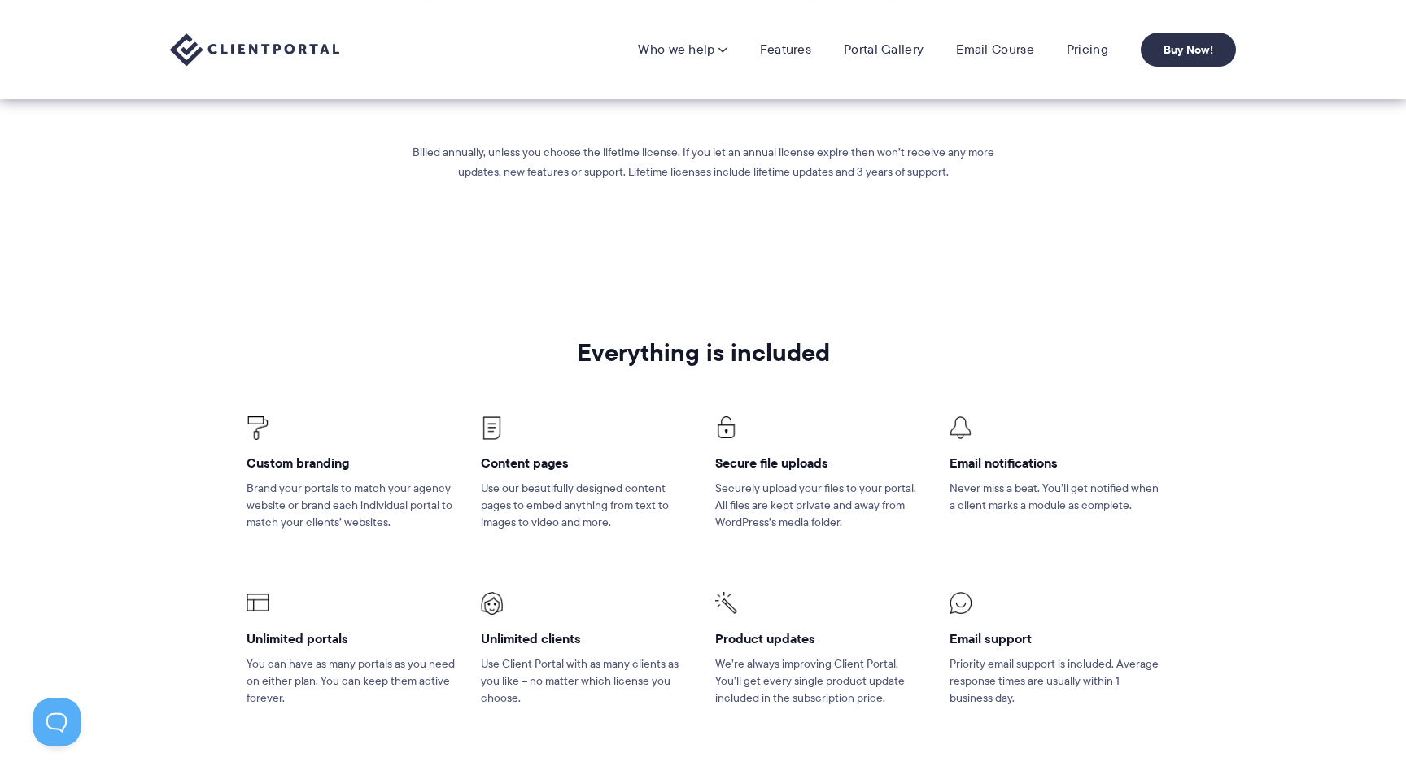
scroll to position [0, 0]
